Goal: Check status: Check status

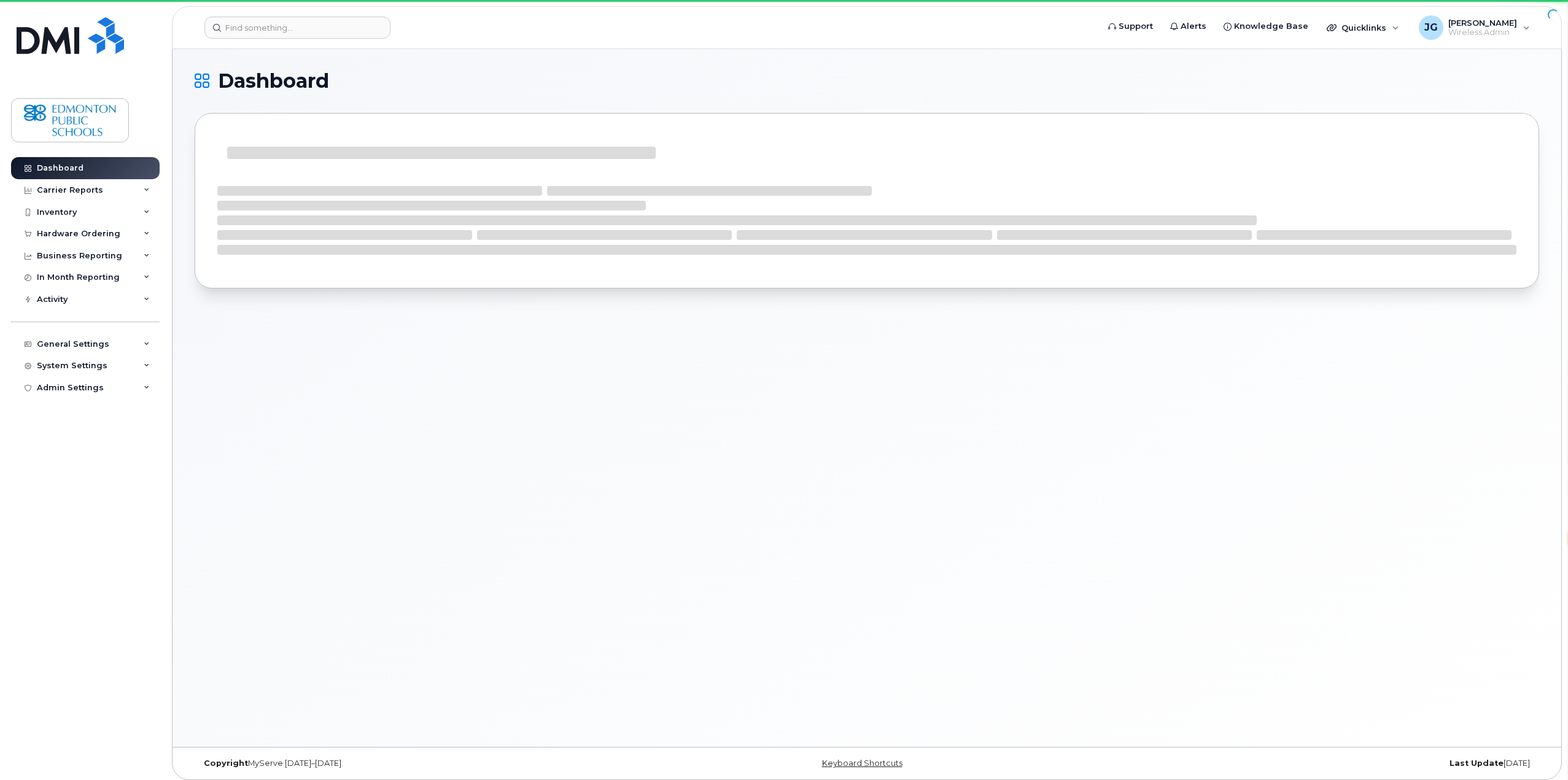
select select "en"
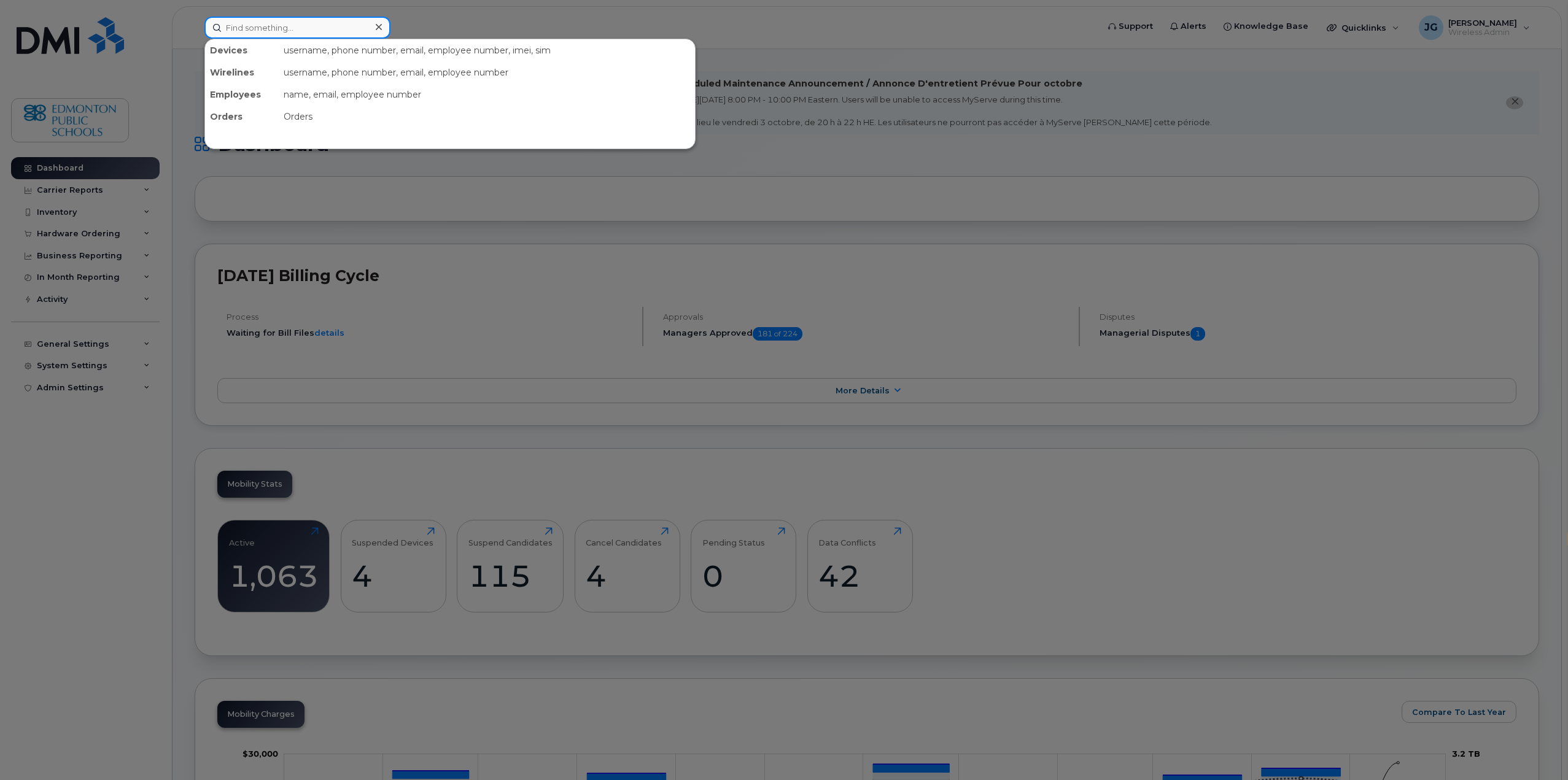
paste input "352556228952680"
type input "352556228952680"
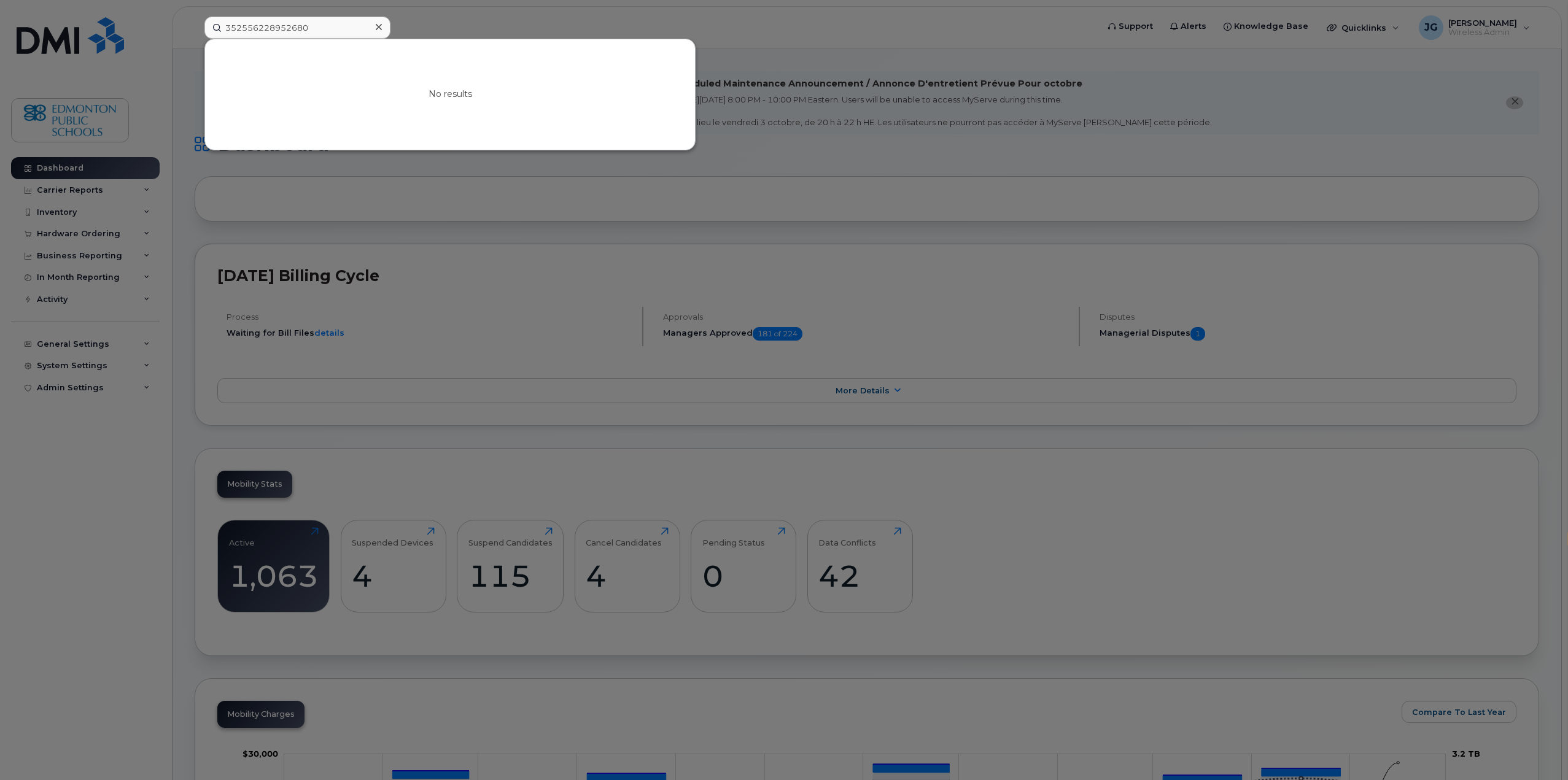
click at [376, 29] on icon at bounding box center [378, 27] width 6 height 10
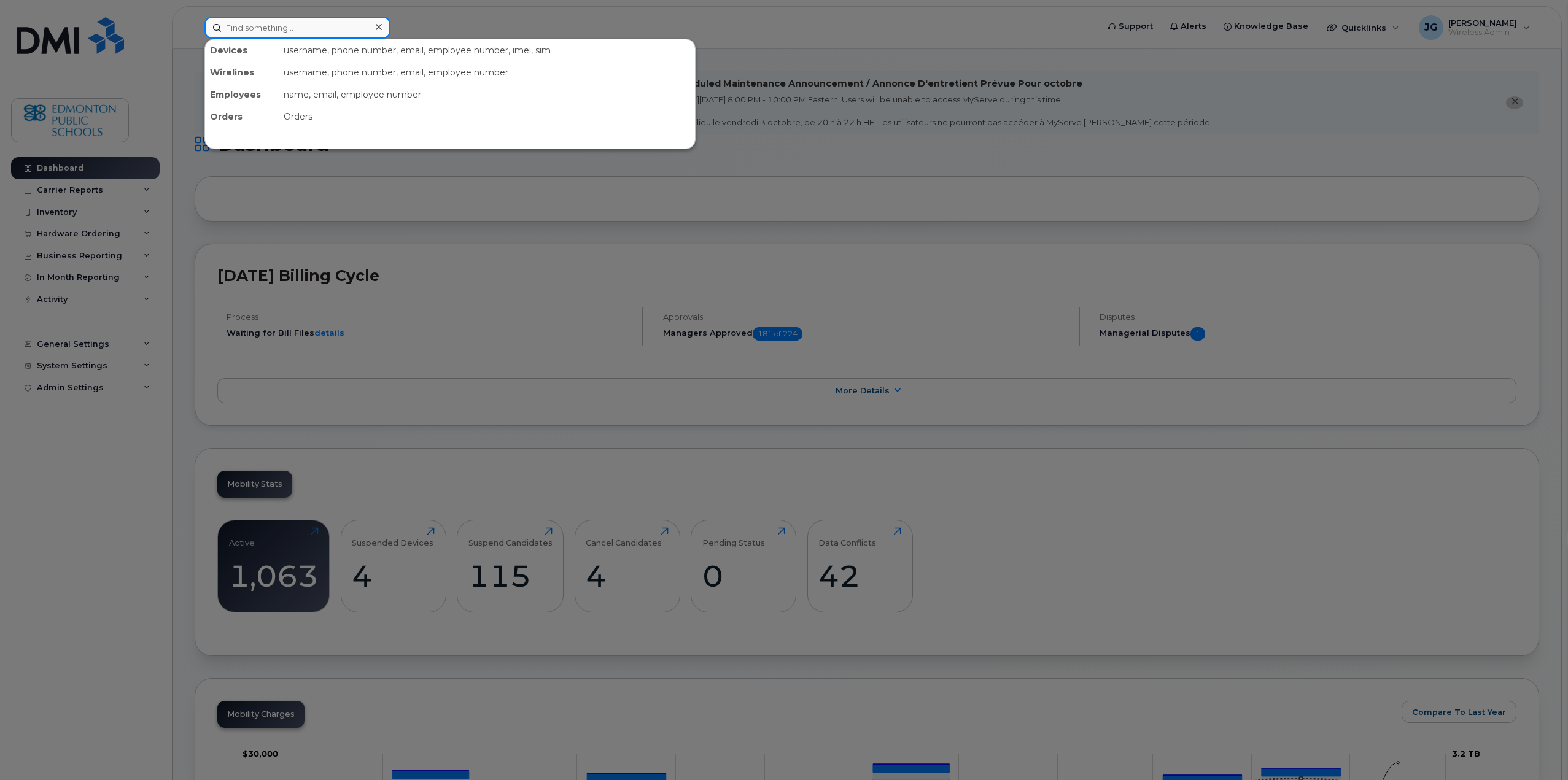
paste input "352556228069246"
type input "352556228069246"
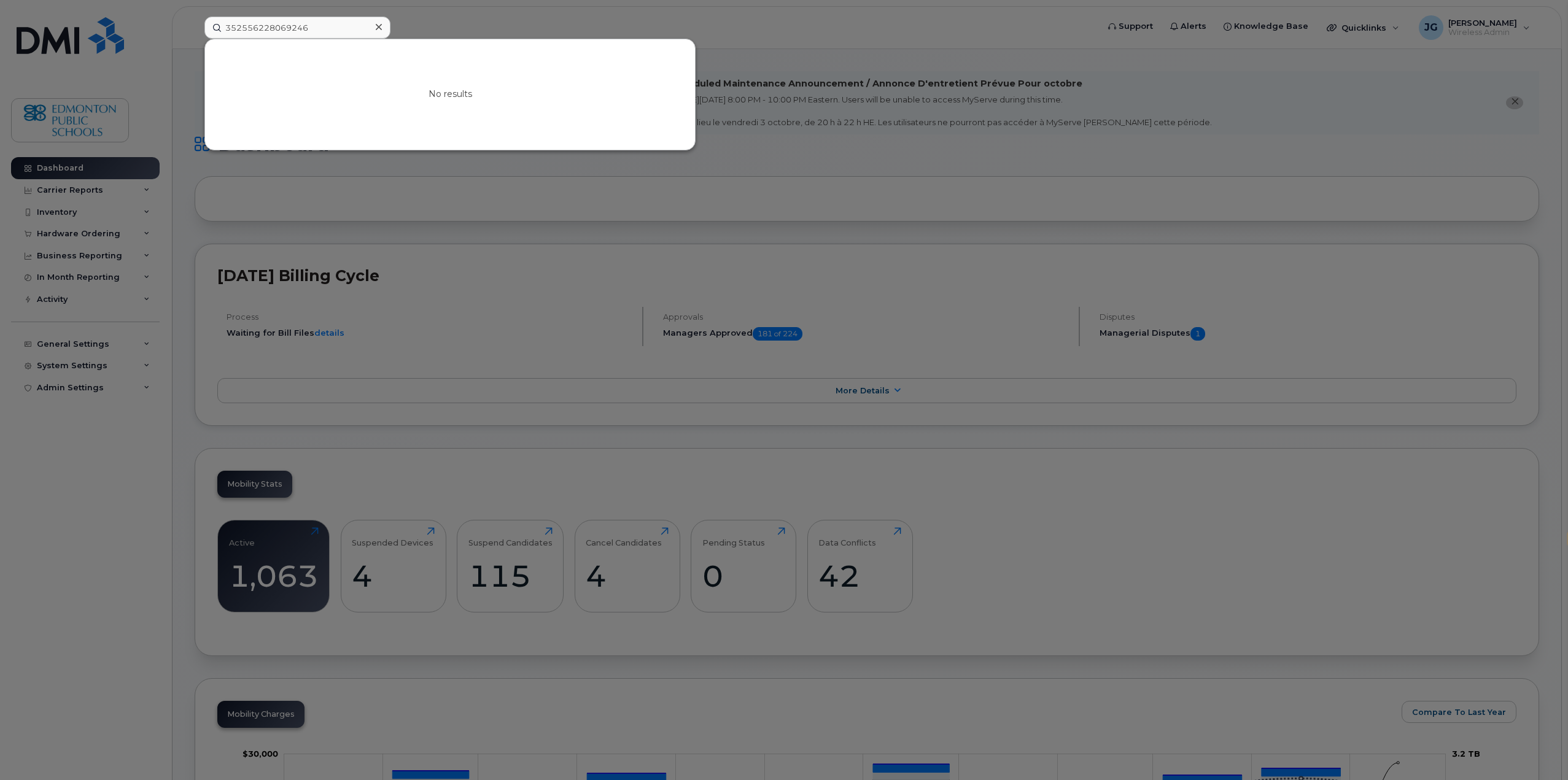
click at [381, 28] on div at bounding box center [378, 27] width 18 height 18
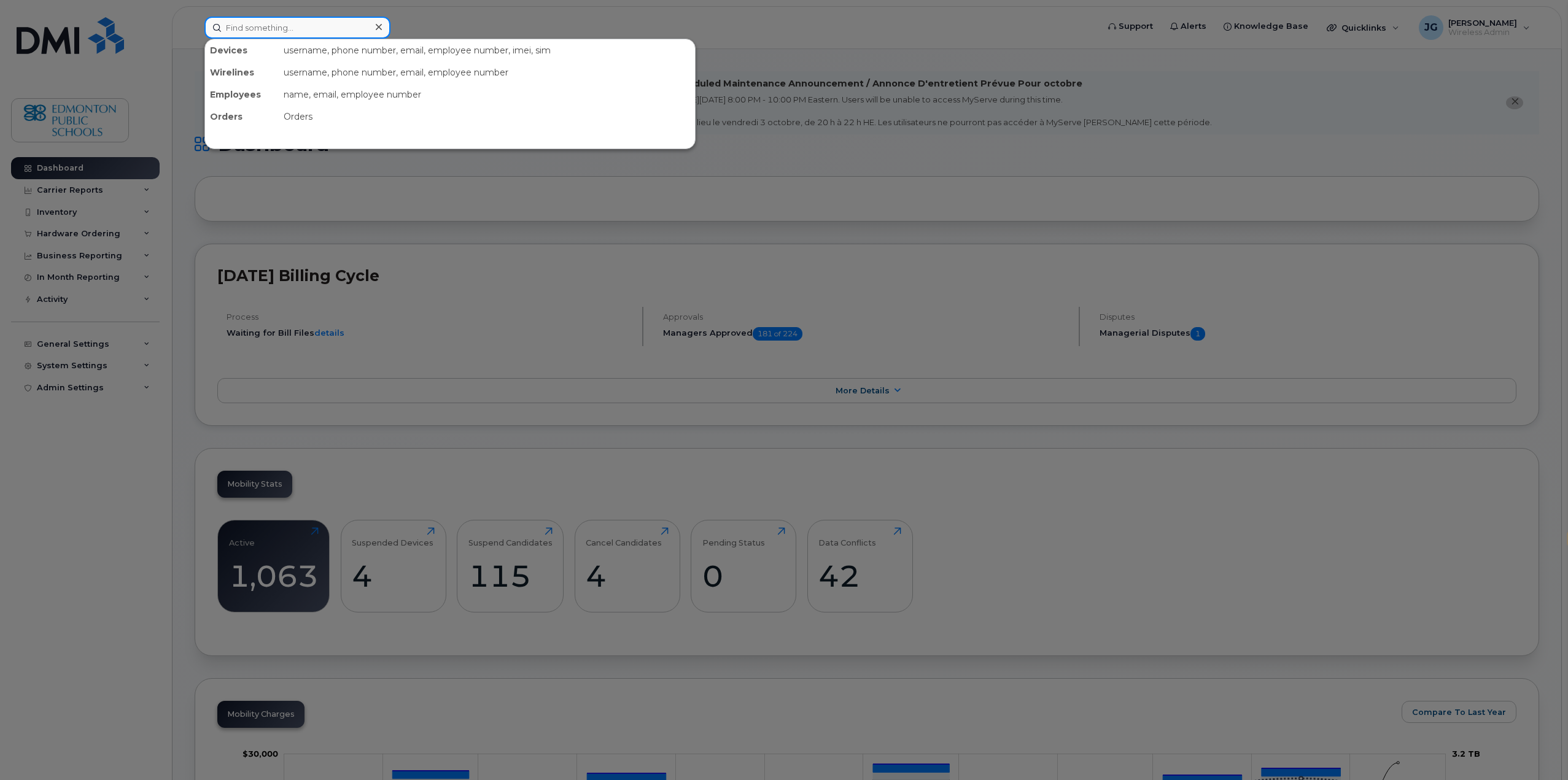
paste input "35255622806924"
type input "35255622806924"
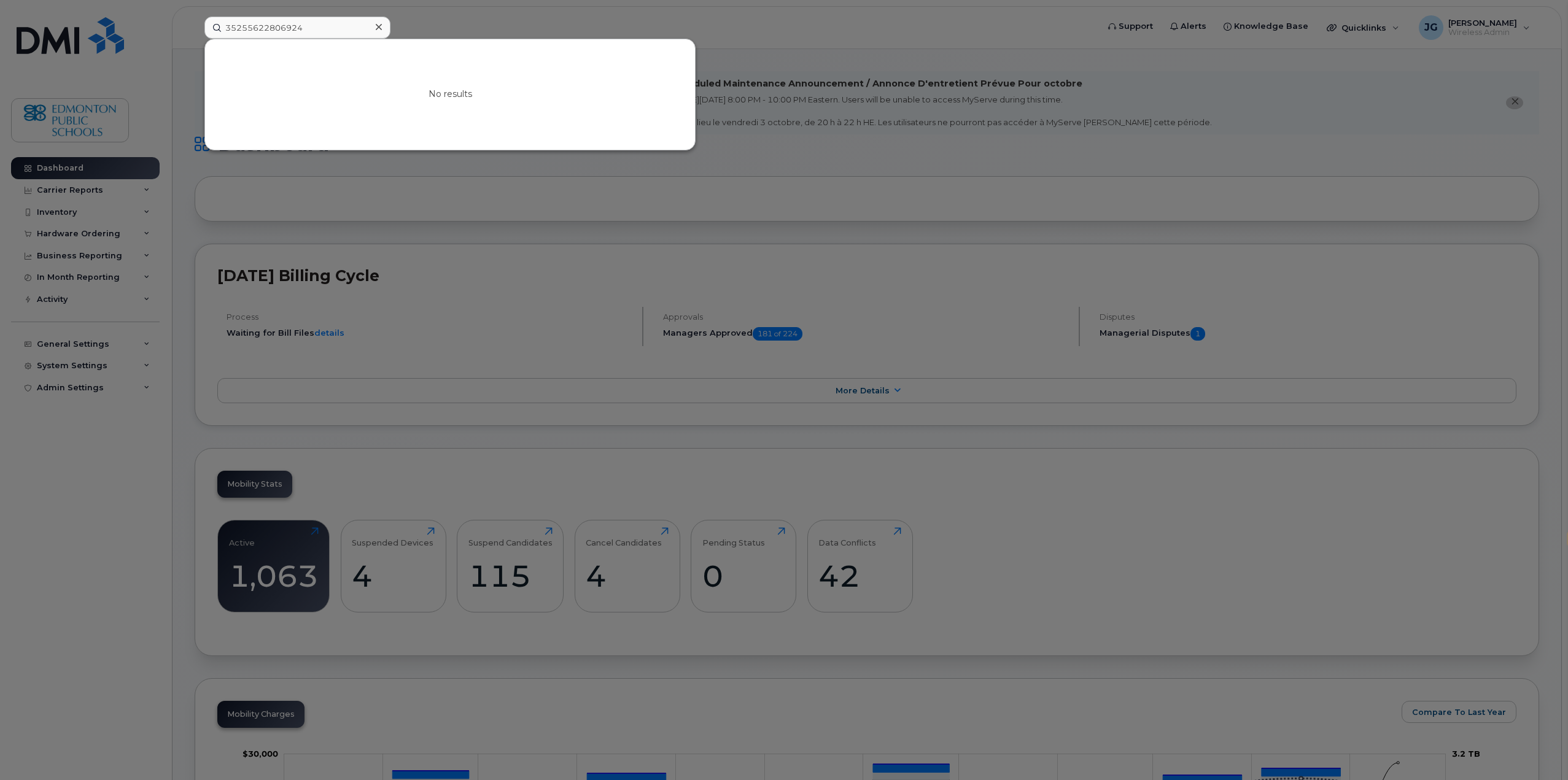
click at [377, 27] on icon at bounding box center [378, 27] width 6 height 10
